Goal: Navigation & Orientation: Find specific page/section

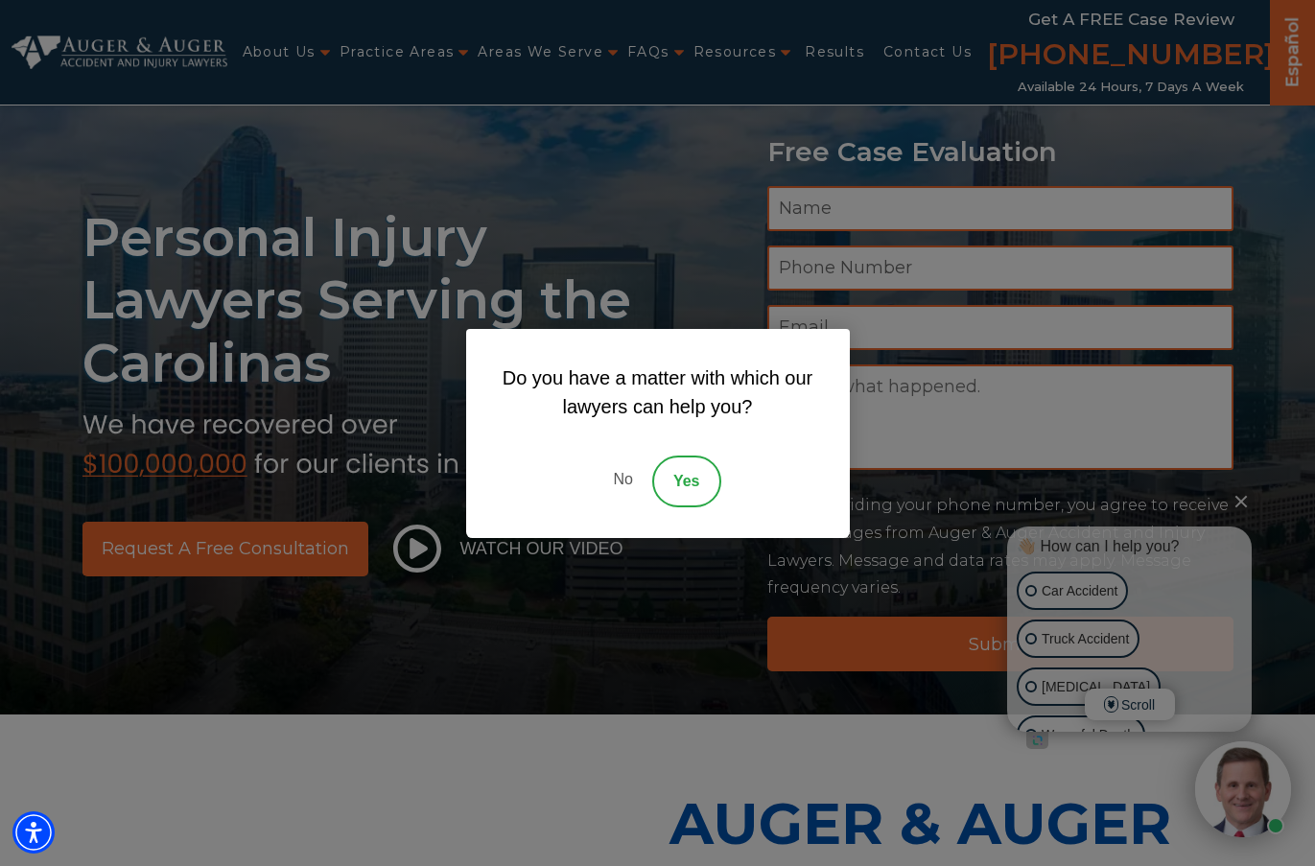
click at [1244, 501] on div "Do you have a matter with which our lawyers can help you? No Yes" at bounding box center [657, 433] width 1315 height 866
click at [678, 482] on link "Yes" at bounding box center [686, 482] width 69 height 52
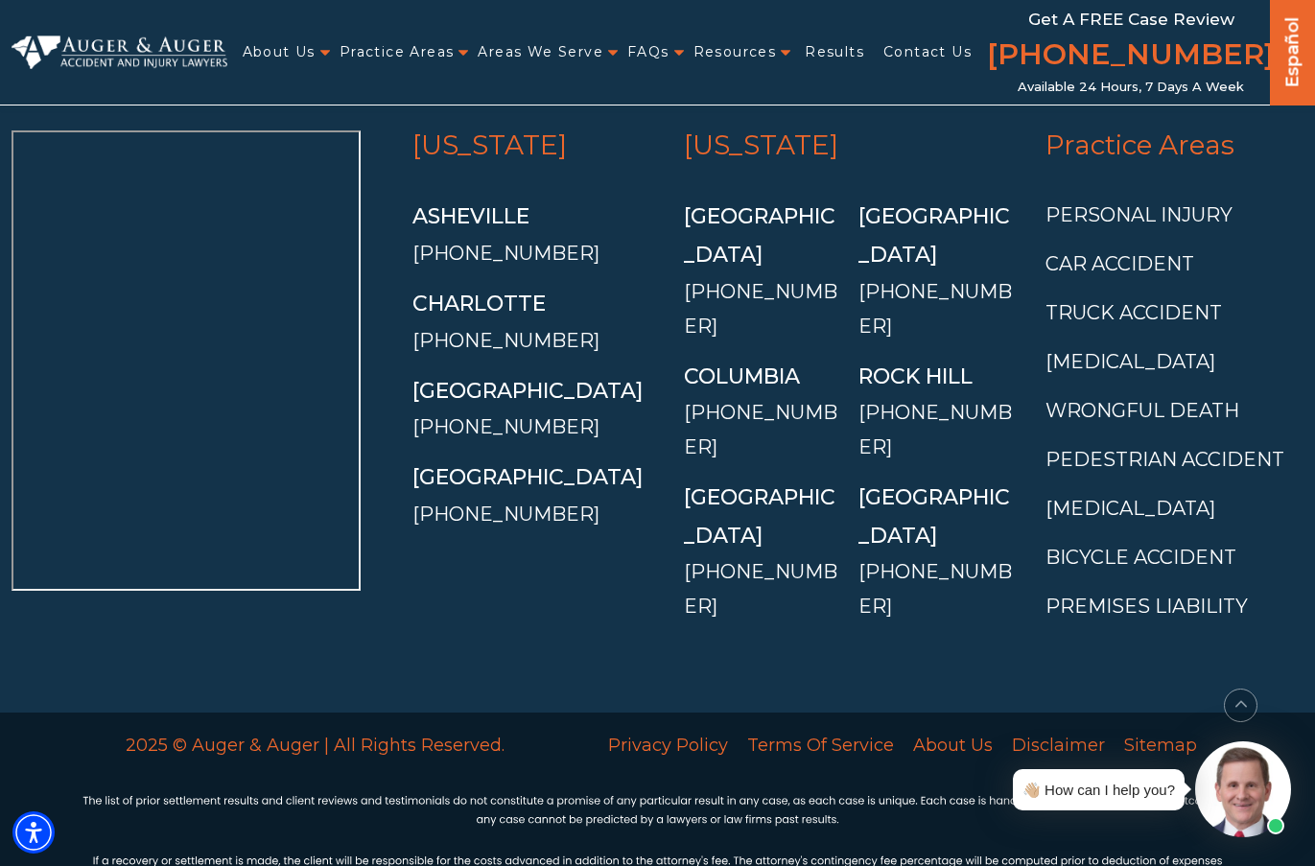
scroll to position [7414, 0]
